Goal: Information Seeking & Learning: Learn about a topic

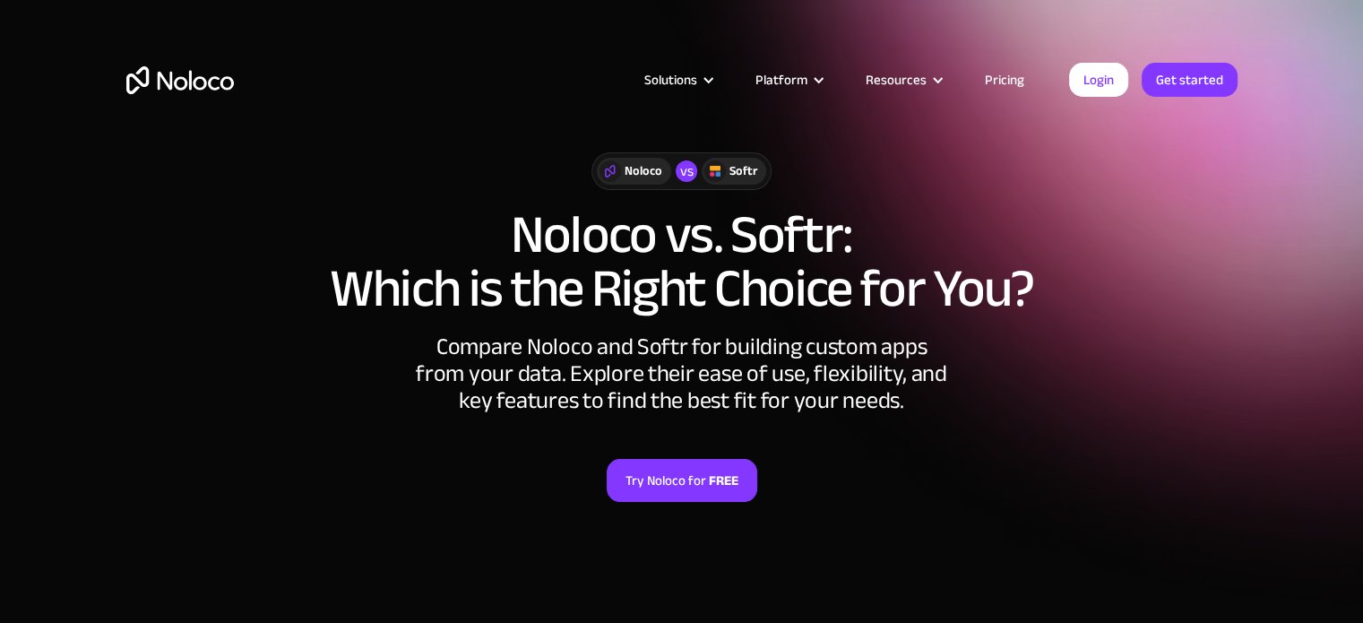
click at [1111, 254] on h1 "Noloco vs. Softr: Which is the Right Choice for You?" at bounding box center [681, 262] width 1111 height 108
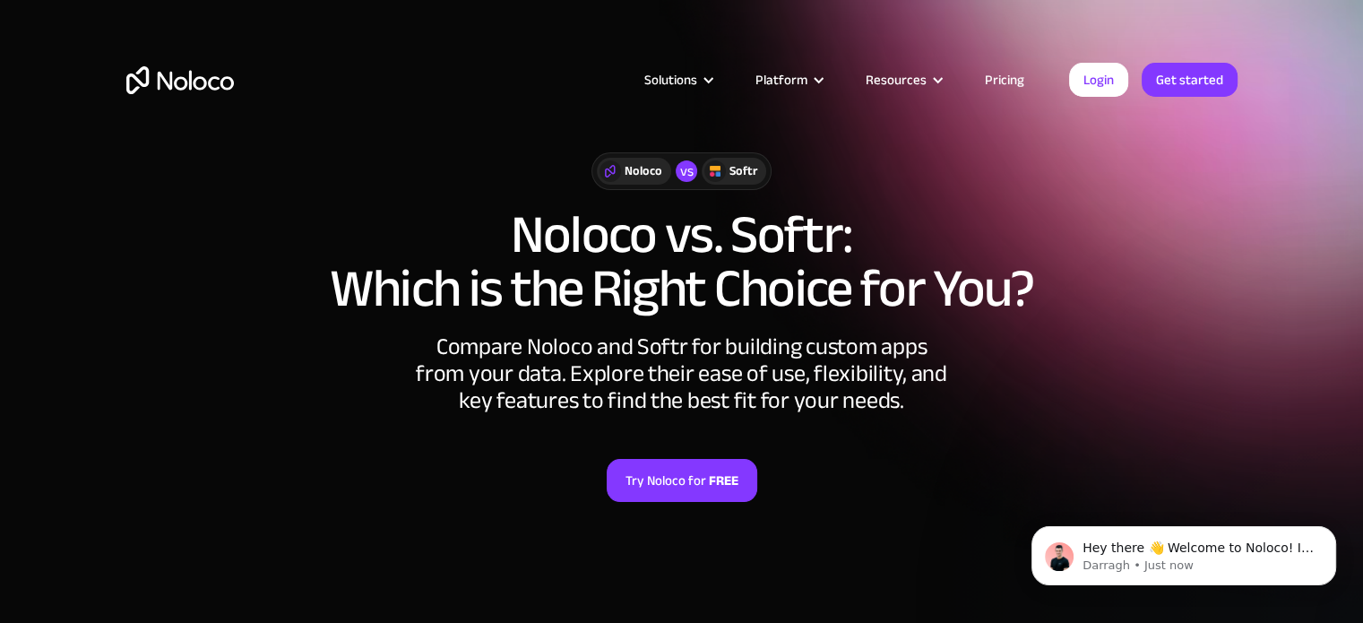
click at [1010, 75] on link "Pricing" at bounding box center [1004, 79] width 84 height 23
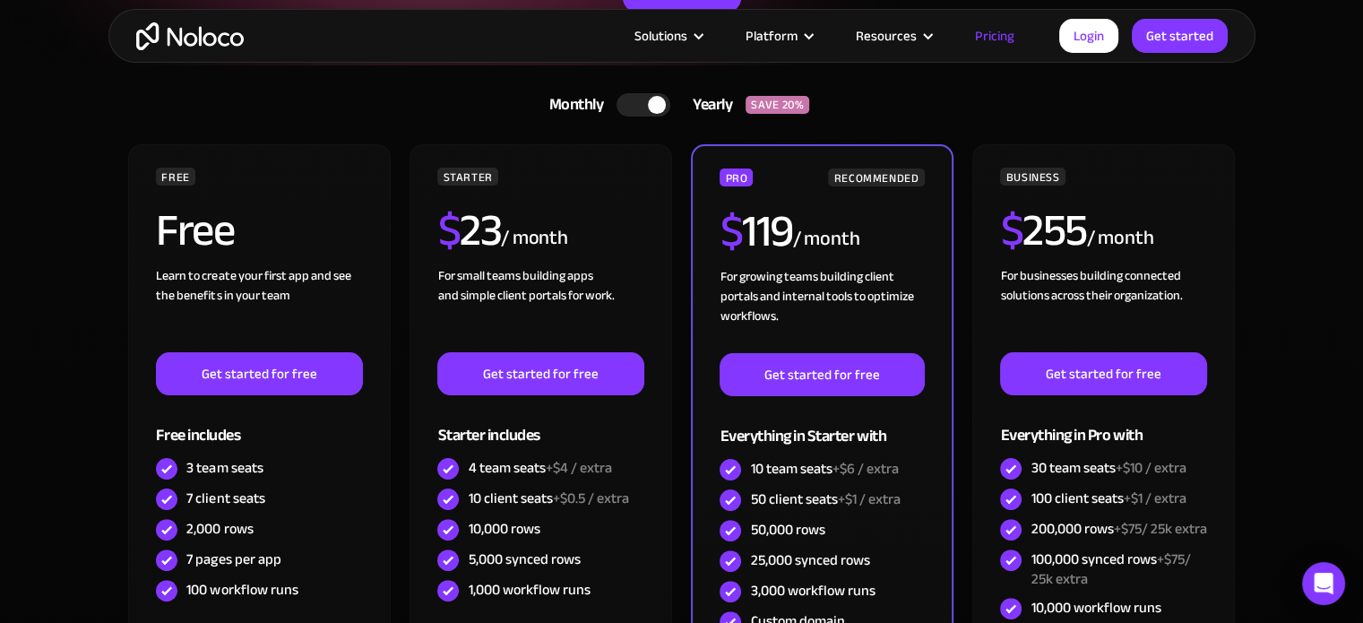
click at [0, 368] on section "Monthly Yearly SAVE 20% Monthly Yearly SAVE 20% FREE Free Learn to create your …" at bounding box center [681, 494] width 1363 height 858
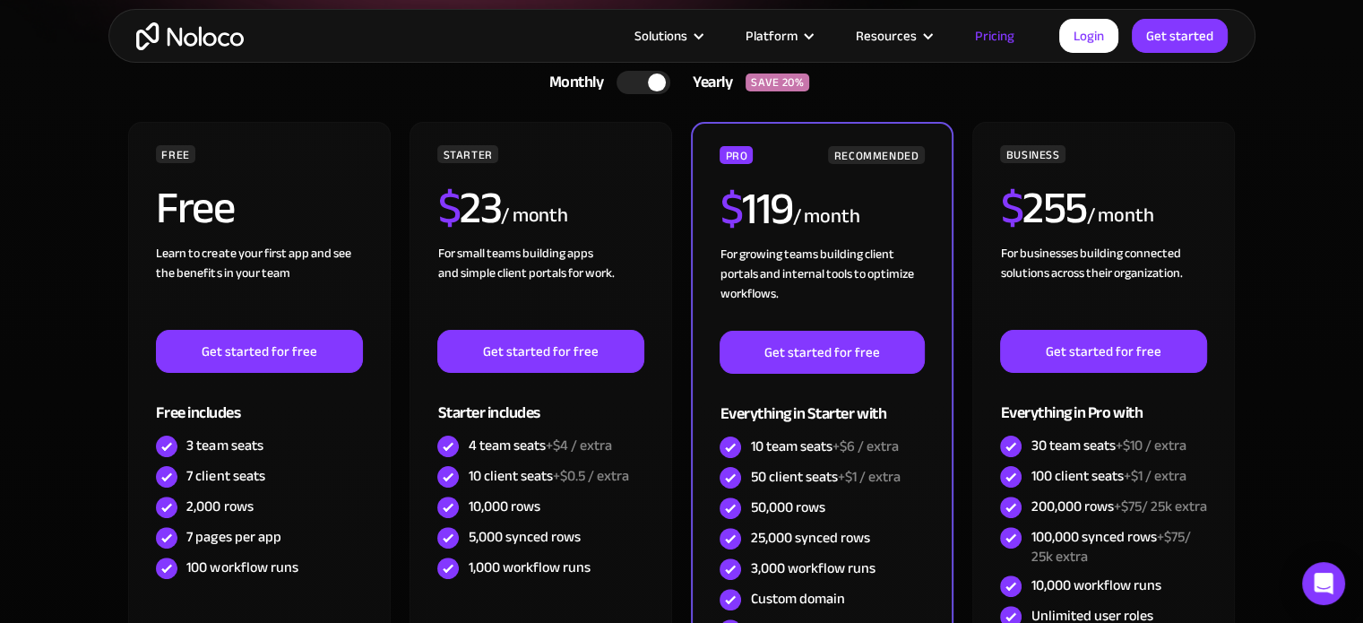
scroll to position [360, 0]
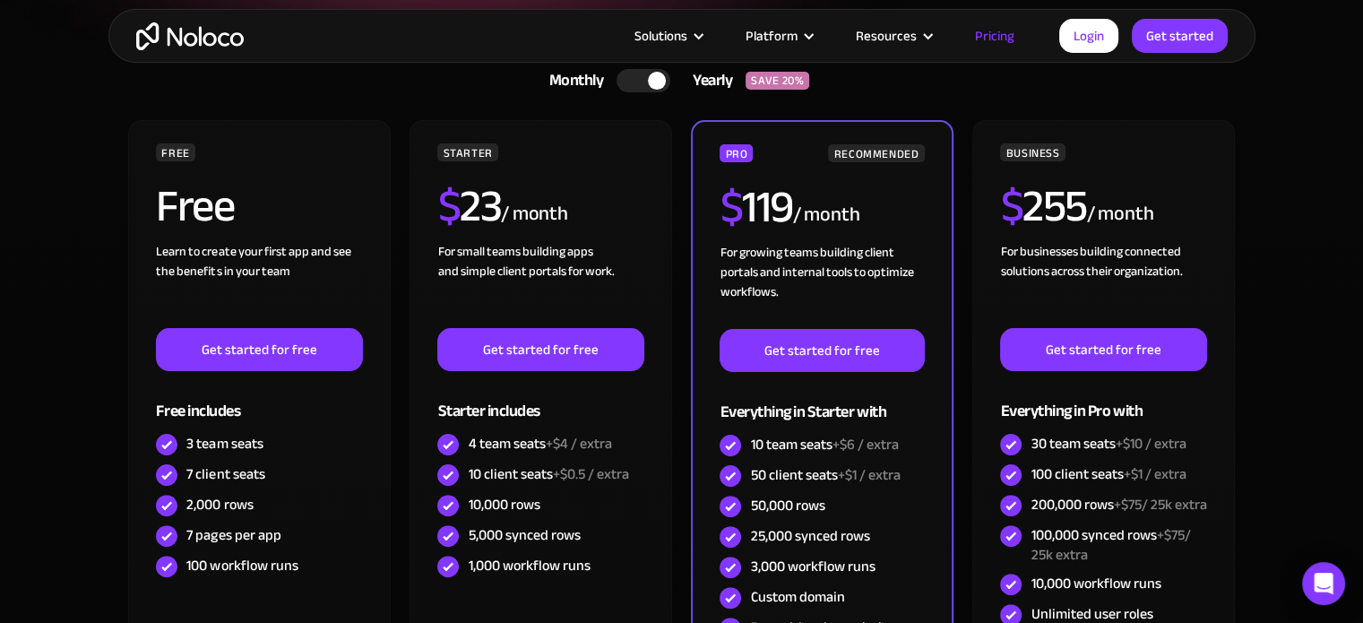
click at [0, 368] on section "Monthly Yearly SAVE 20% Monthly Yearly SAVE 20% FREE Free Learn to create your …" at bounding box center [681, 470] width 1363 height 858
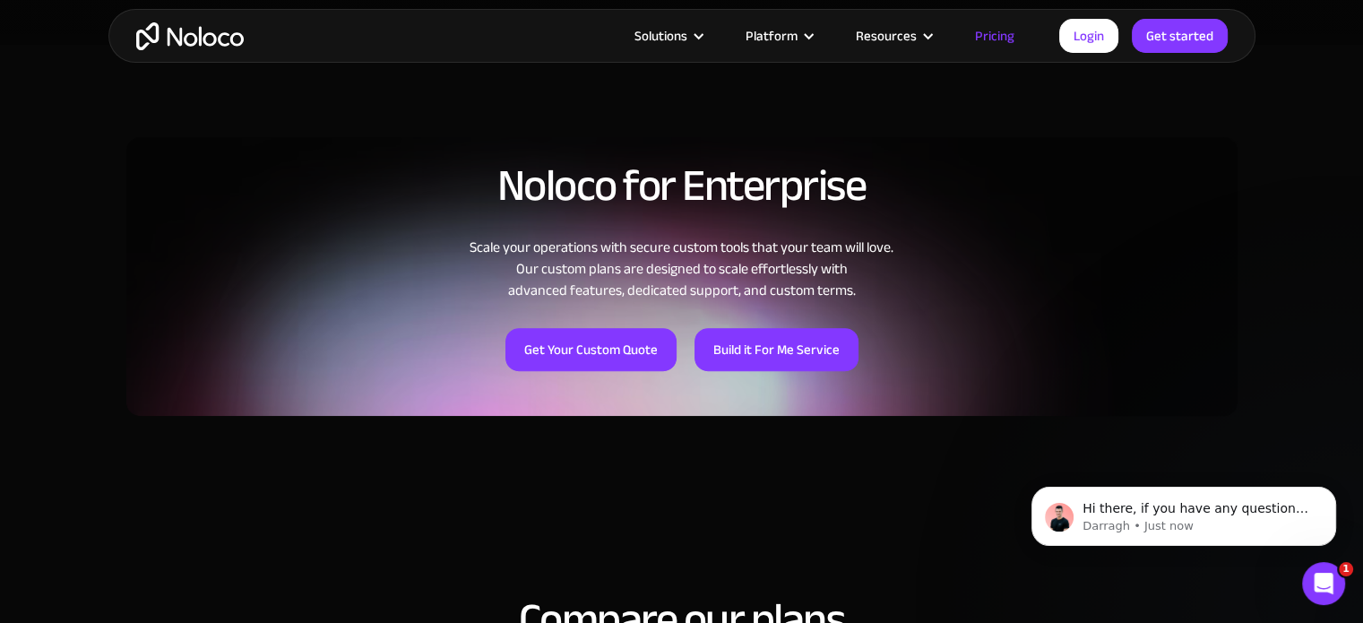
scroll to position [1217, 0]
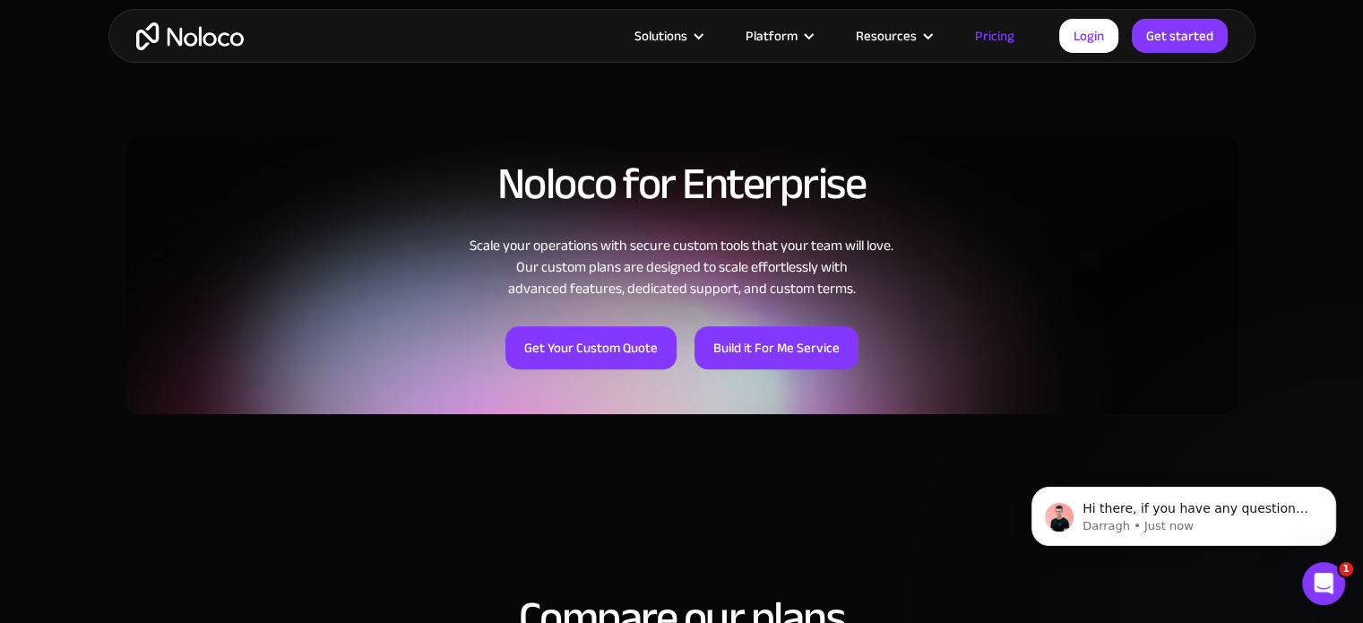
click at [0, 368] on section "Noloco for Enterprise Scale your operations with secure custom tools that your …" at bounding box center [681, 282] width 1363 height 478
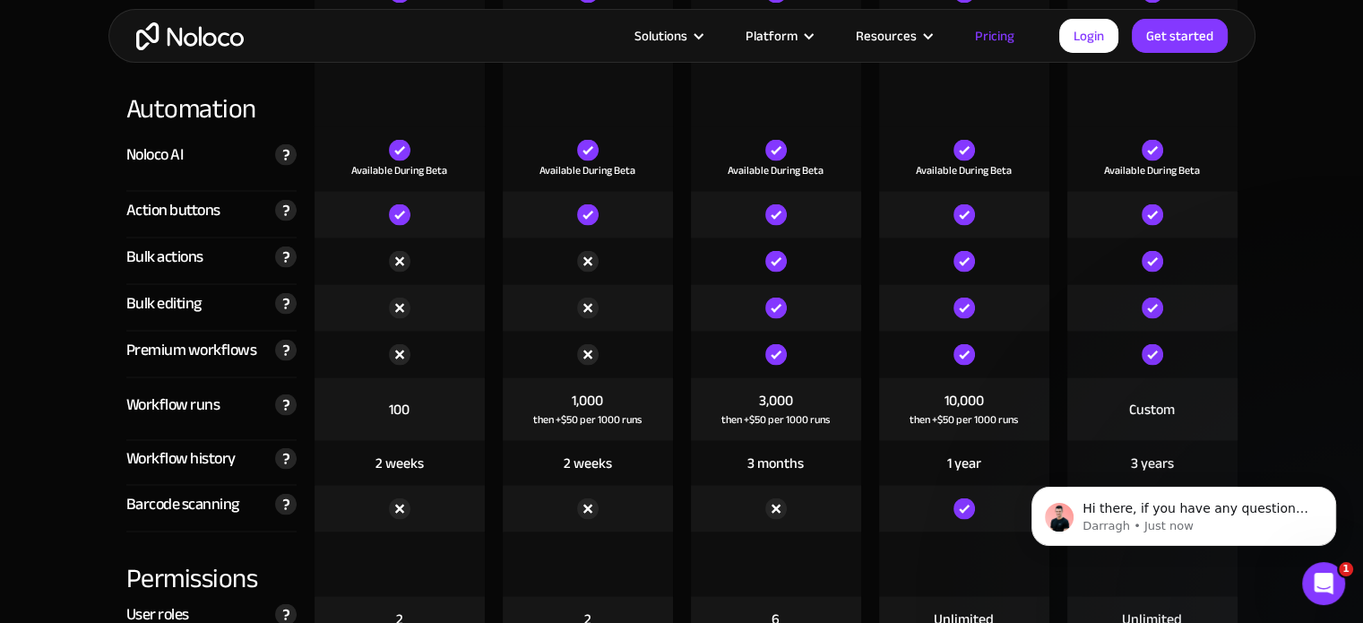
scroll to position [3353, 0]
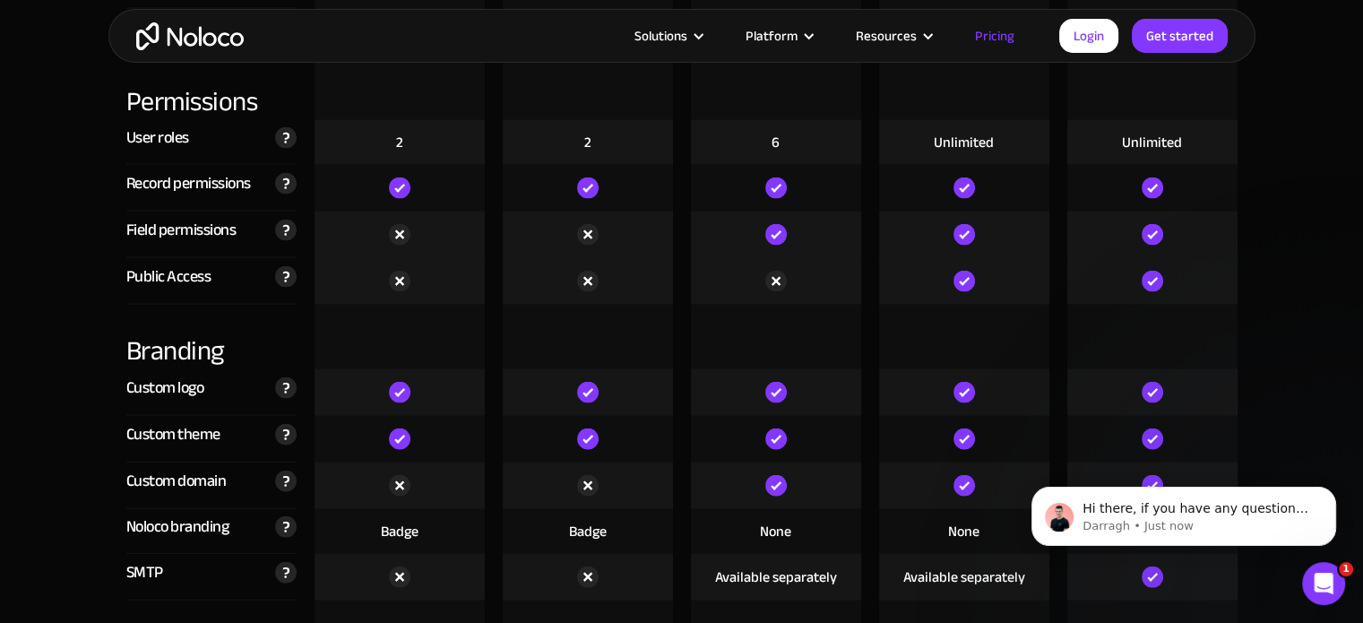
scroll to position [3830, 0]
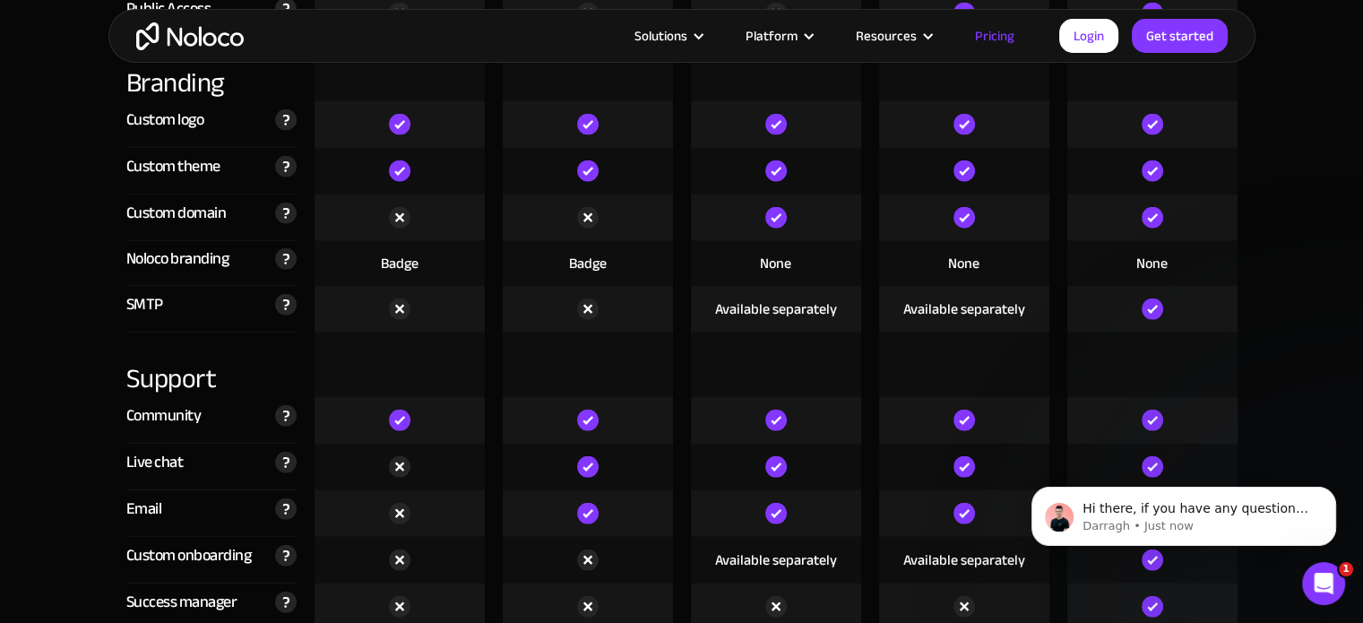
scroll to position [4082, 0]
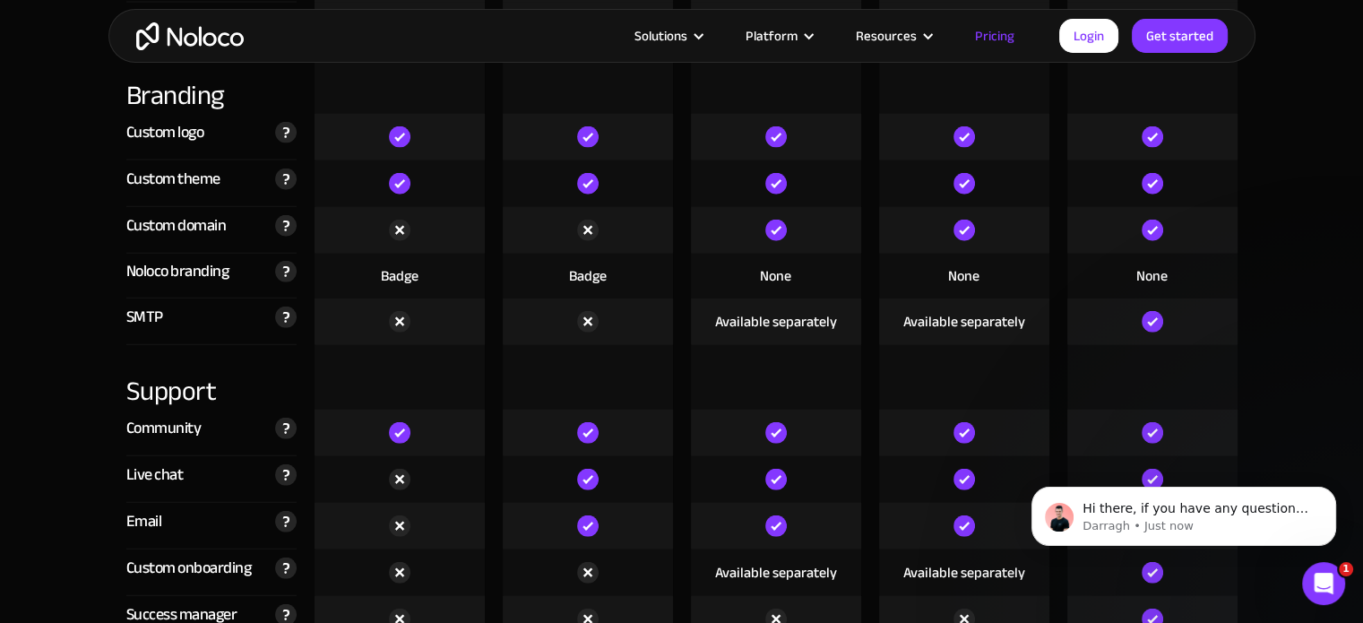
click at [0, 368] on section "Compare our plans Free Free Get started Starter $ 29 / month Get started Pro $ …" at bounding box center [681, 392] width 1363 height 5473
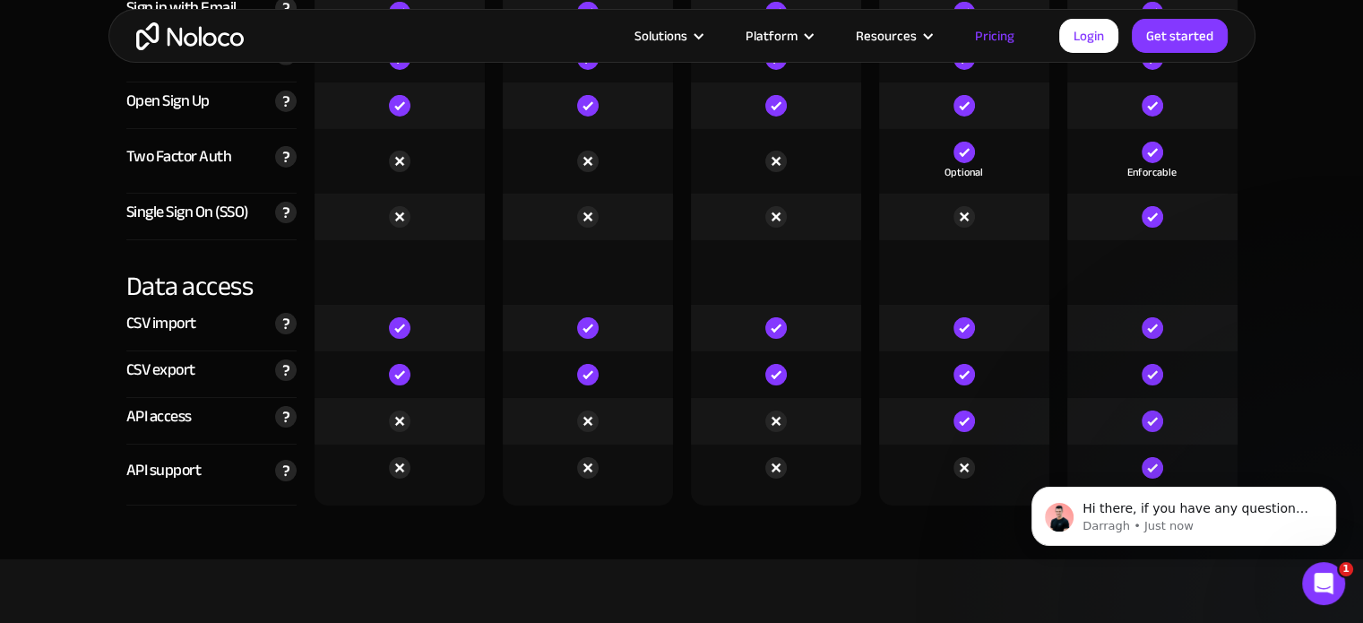
scroll to position [5901, 0]
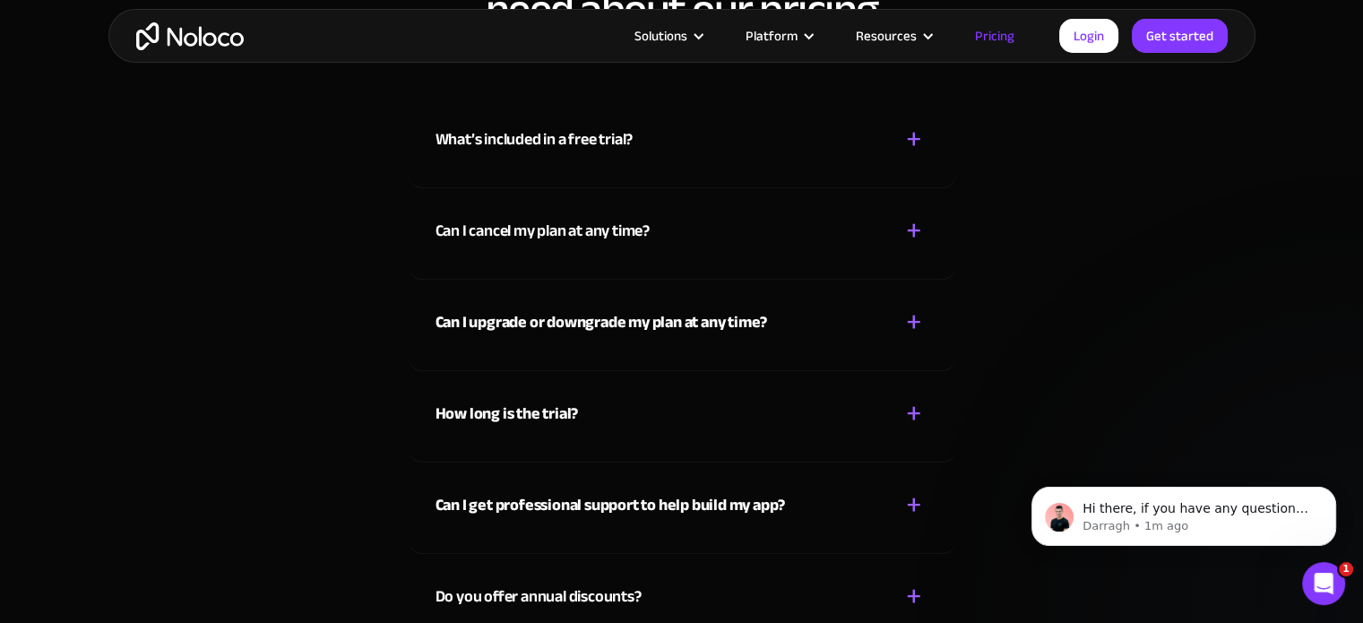
scroll to position [7816, 0]
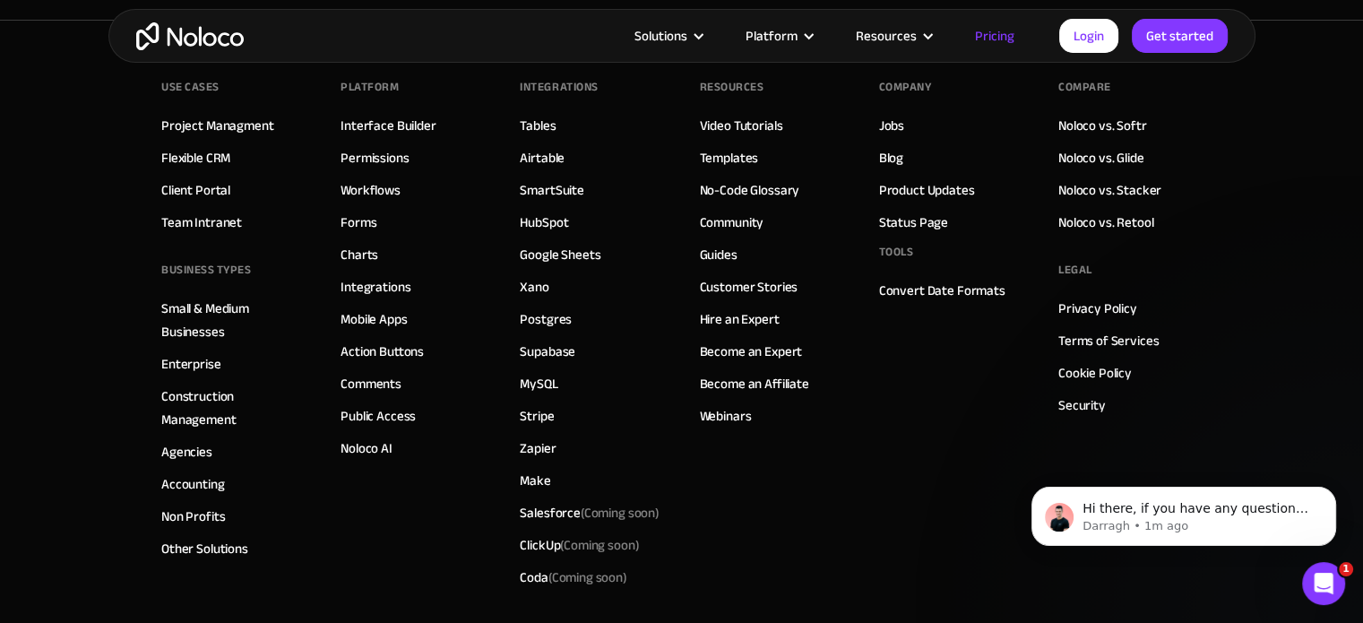
click at [0, 368] on footer "Use Cases Project Managment Flexible CRM Client Portal Team Intranet BUSINESS T…" at bounding box center [681, 408] width 1363 height 776
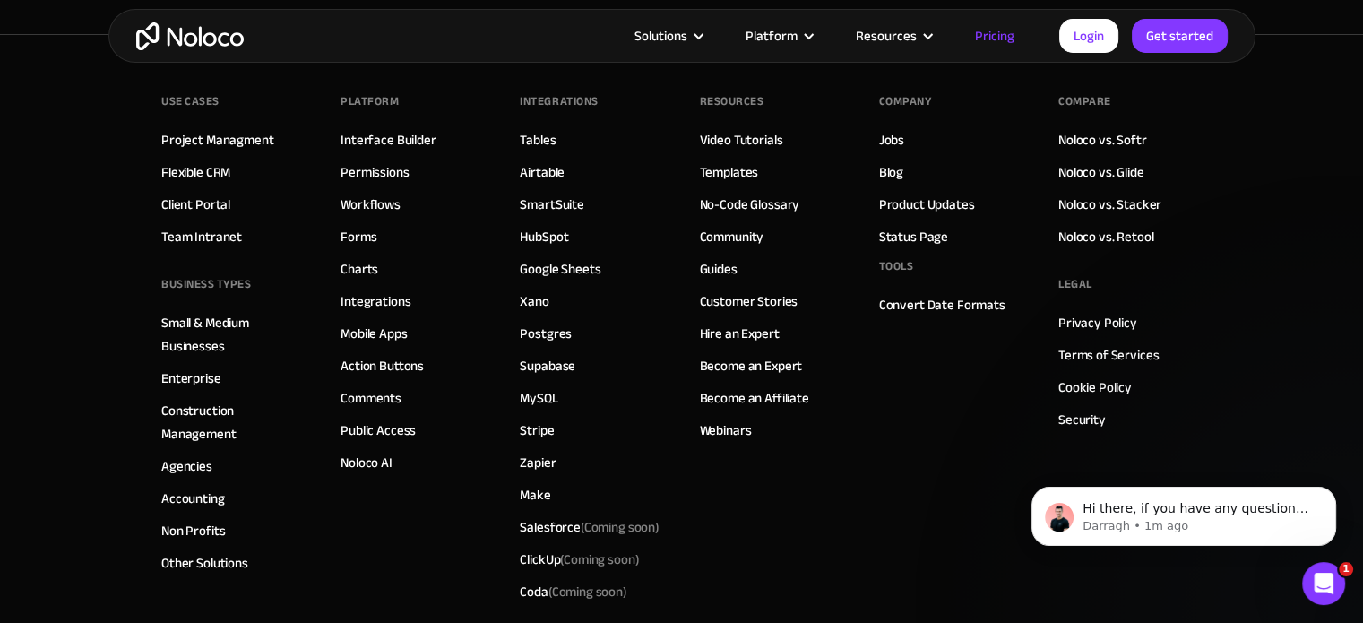
scroll to position [9065, 0]
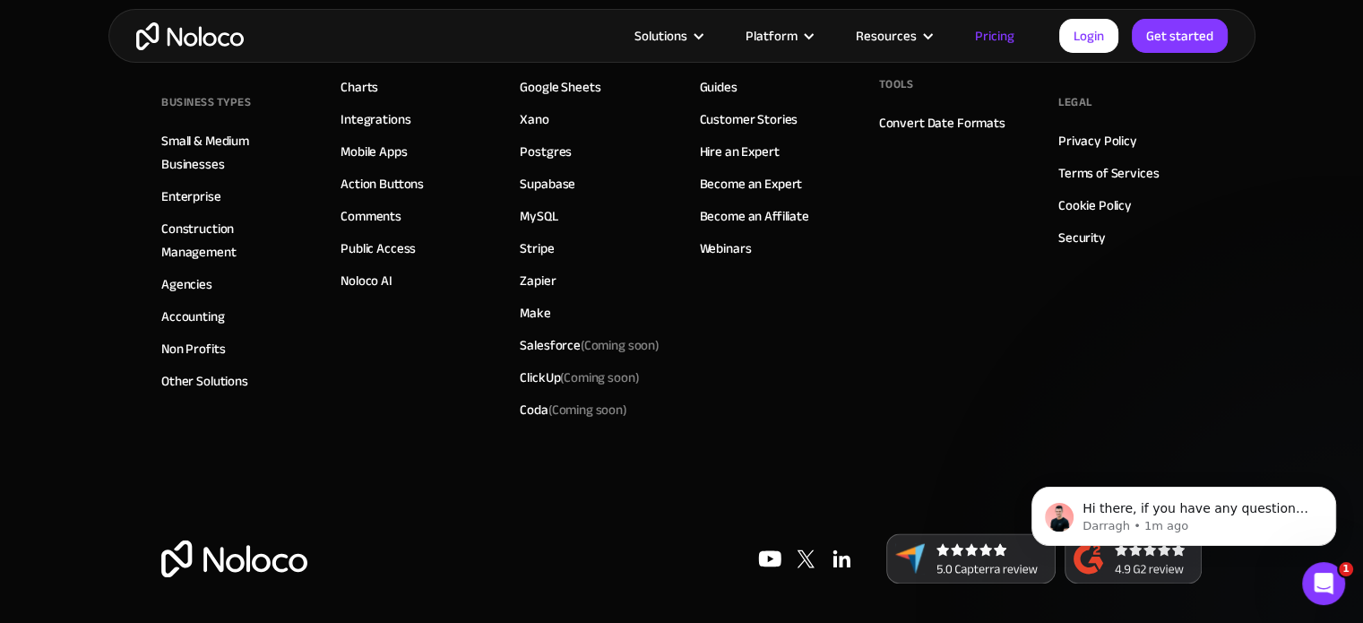
click at [225, 43] on img "home" at bounding box center [190, 36] width 108 height 28
